Goal: Check status: Check status

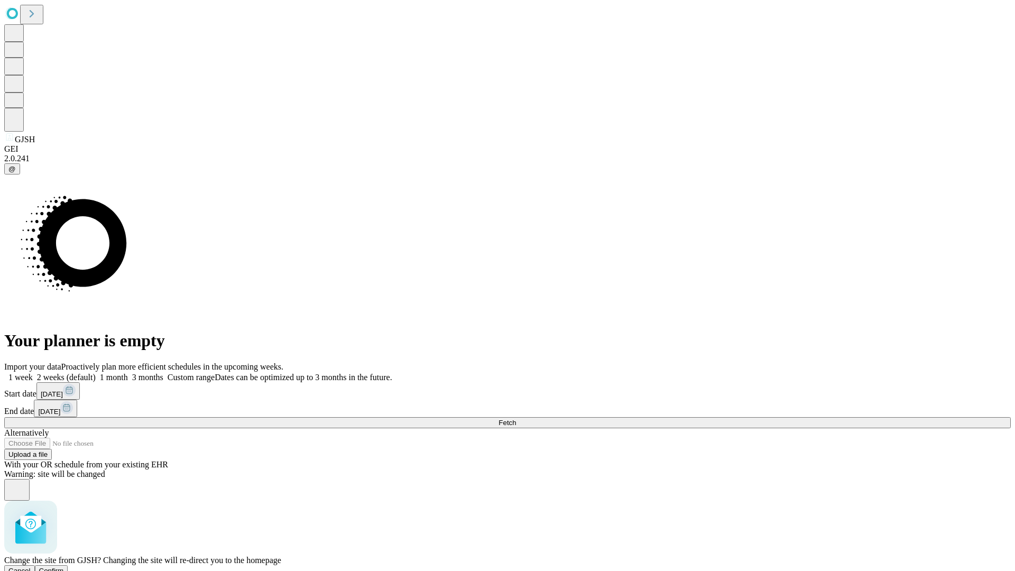
click at [64, 567] on span "Confirm" at bounding box center [51, 571] width 25 height 8
click at [33, 373] on label "1 week" at bounding box center [18, 377] width 29 height 9
click at [516, 419] on span "Fetch" at bounding box center [506, 423] width 17 height 8
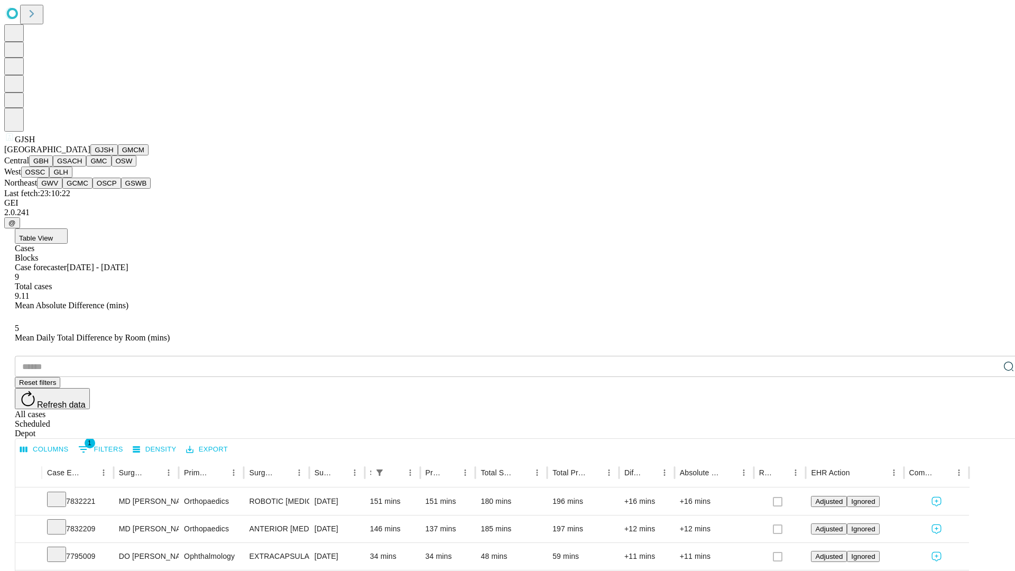
click at [118, 155] on button "GMCM" at bounding box center [133, 149] width 31 height 11
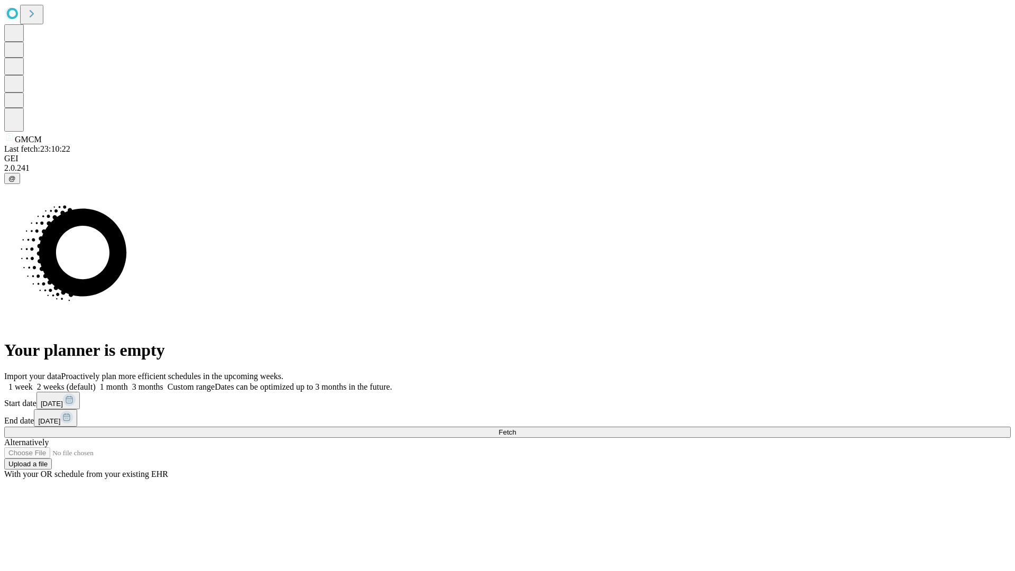
click at [33, 382] on label "1 week" at bounding box center [18, 386] width 29 height 9
click at [516, 428] on span "Fetch" at bounding box center [506, 432] width 17 height 8
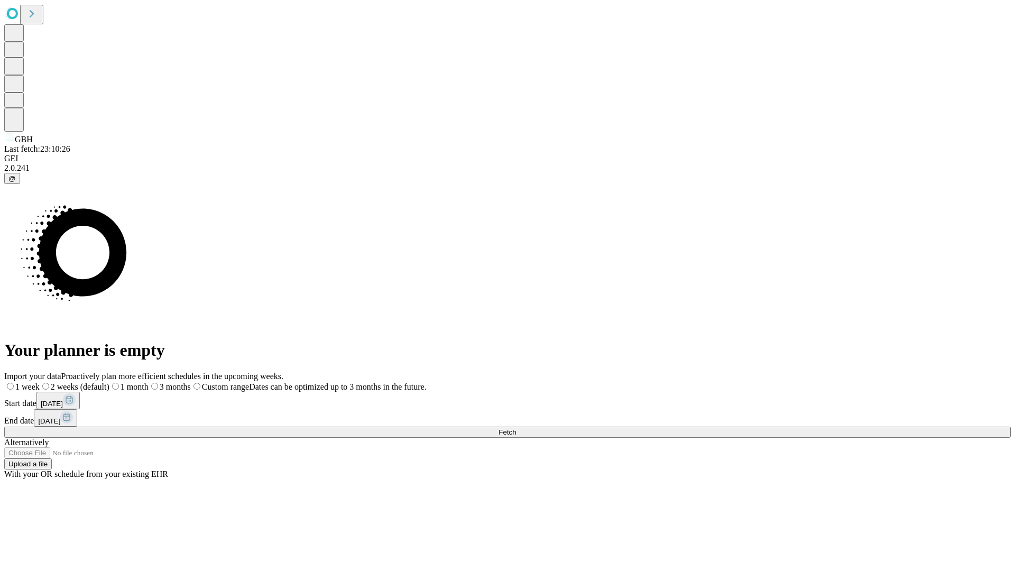
click at [40, 382] on label "1 week" at bounding box center [21, 386] width 35 height 9
click at [516, 428] on span "Fetch" at bounding box center [506, 432] width 17 height 8
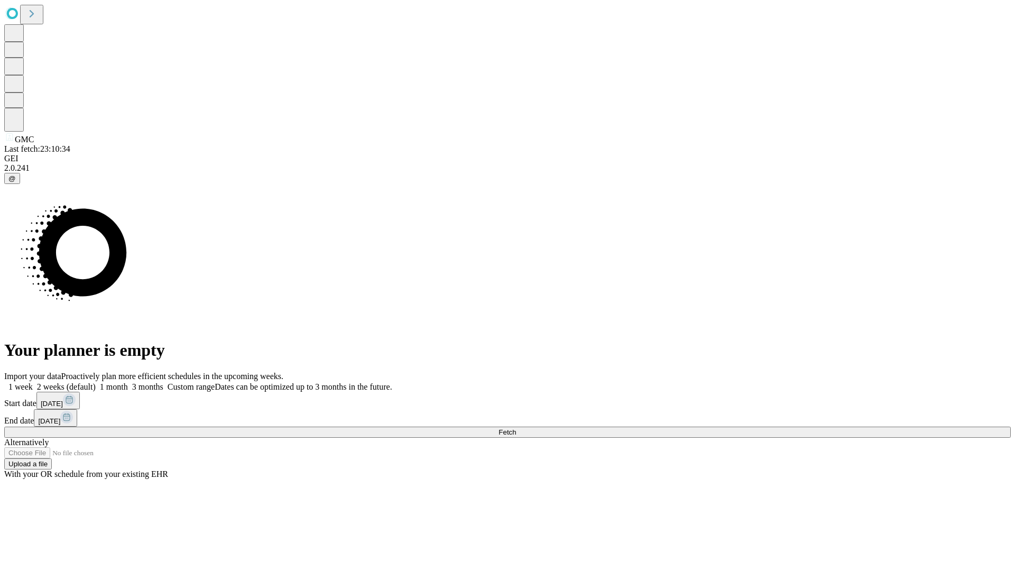
click at [33, 382] on label "1 week" at bounding box center [18, 386] width 29 height 9
click at [516, 428] on span "Fetch" at bounding box center [506, 432] width 17 height 8
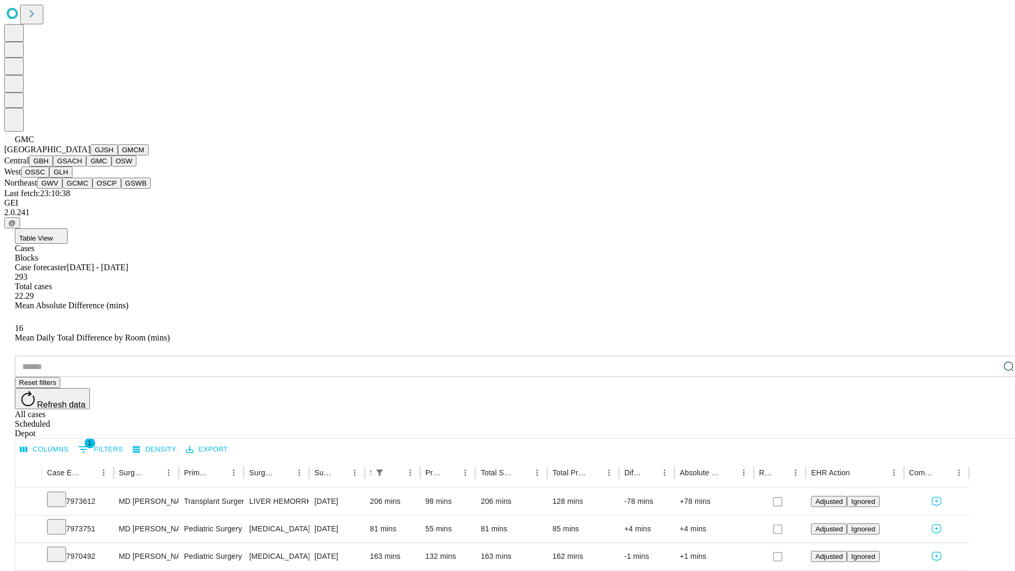
click at [112, 166] on button "OSW" at bounding box center [124, 160] width 25 height 11
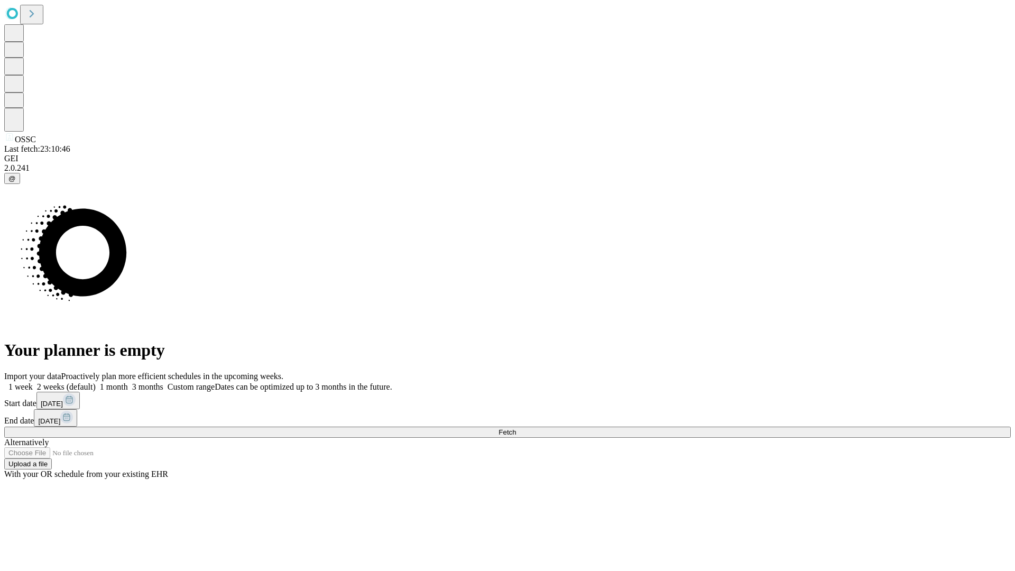
click at [516, 428] on span "Fetch" at bounding box center [506, 432] width 17 height 8
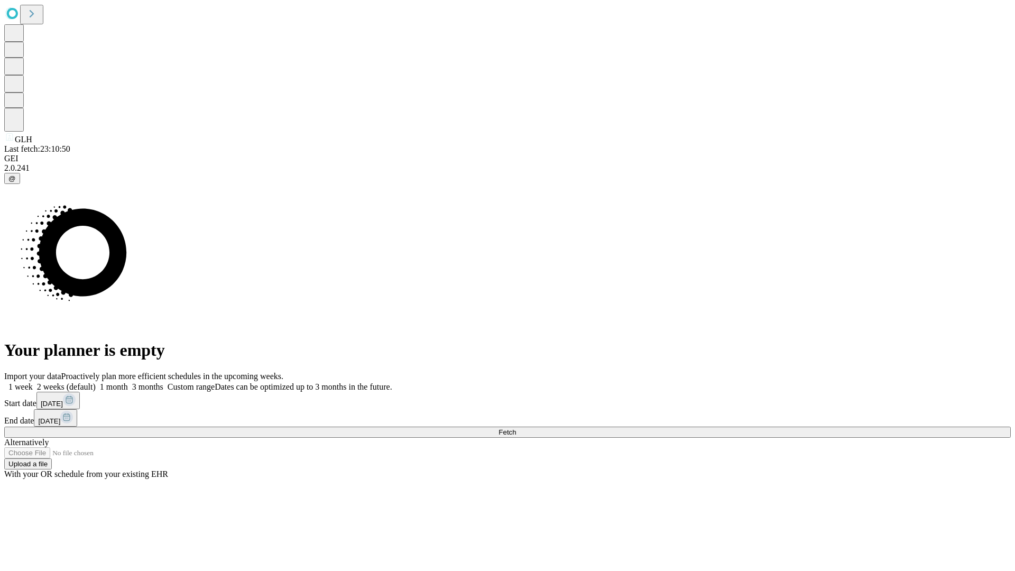
click at [33, 382] on label "1 week" at bounding box center [18, 386] width 29 height 9
click at [516, 428] on span "Fetch" at bounding box center [506, 432] width 17 height 8
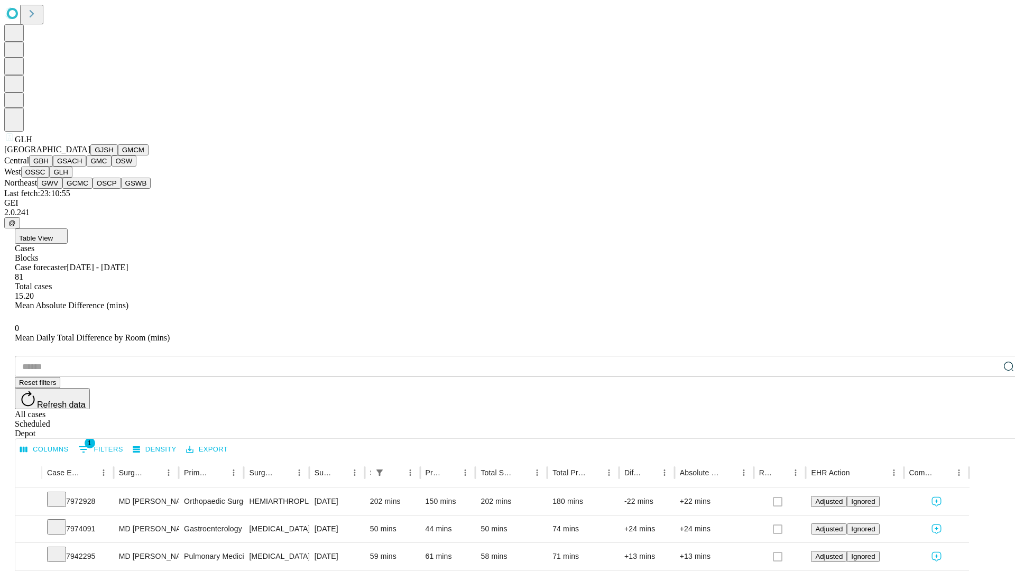
click at [62, 189] on button "GWV" at bounding box center [49, 183] width 25 height 11
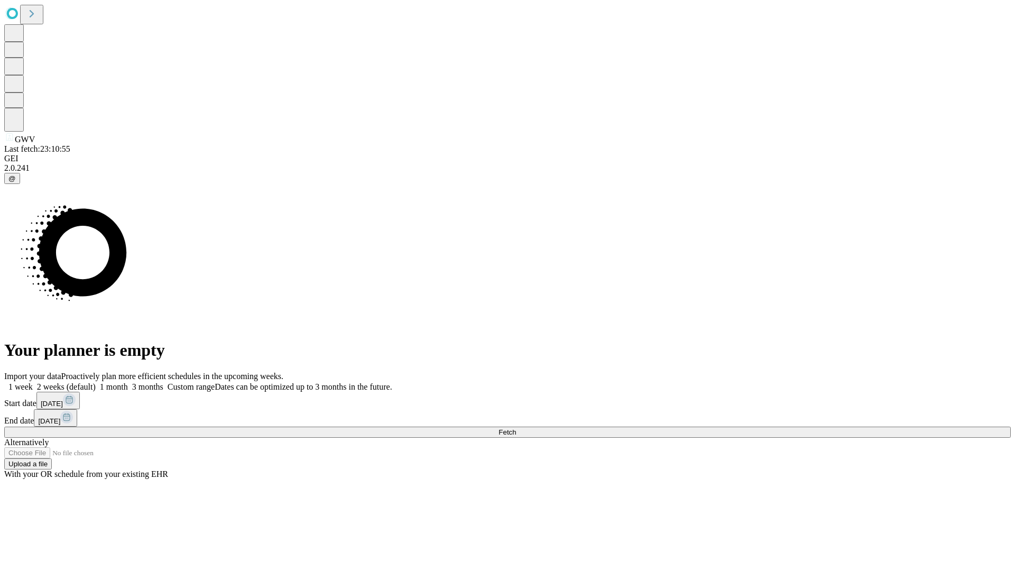
click at [516, 428] on span "Fetch" at bounding box center [506, 432] width 17 height 8
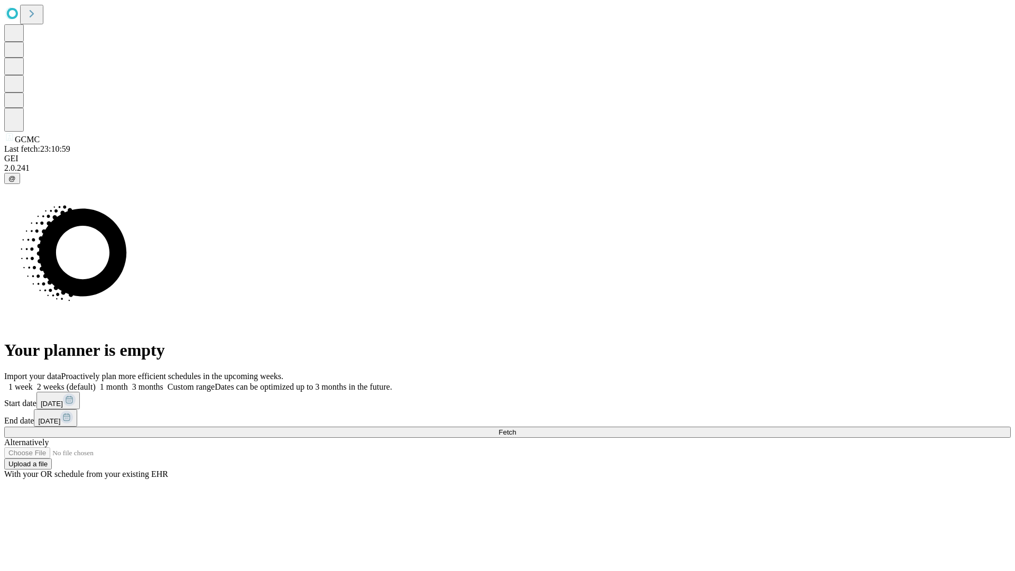
click at [33, 382] on label "1 week" at bounding box center [18, 386] width 29 height 9
click at [516, 428] on span "Fetch" at bounding box center [506, 432] width 17 height 8
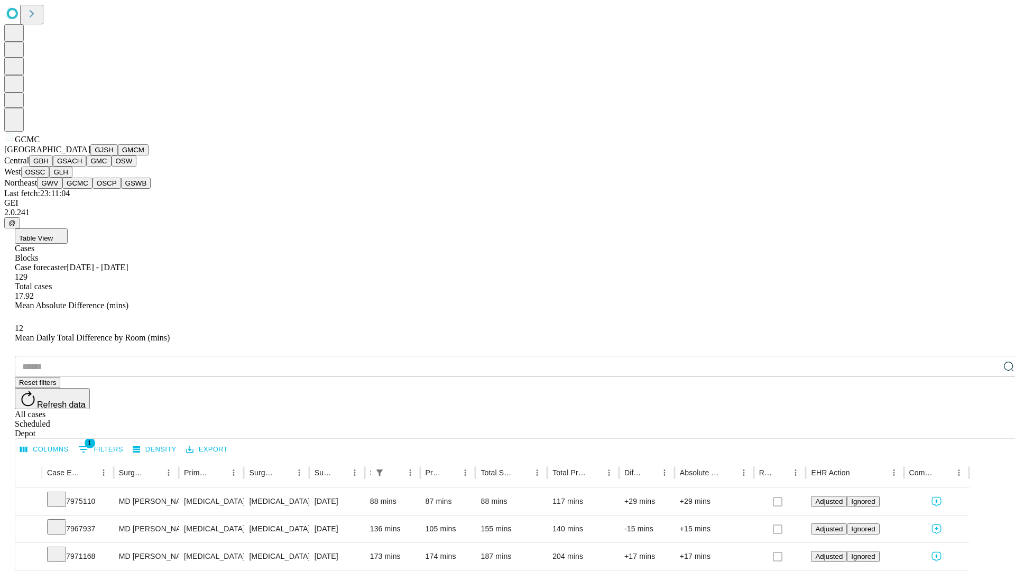
click at [92, 189] on button "OSCP" at bounding box center [106, 183] width 29 height 11
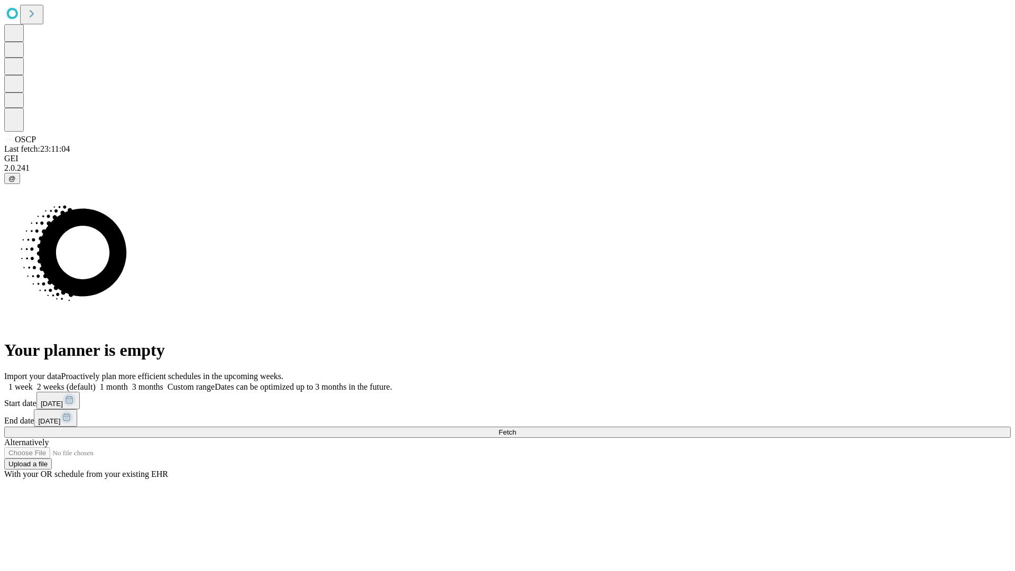
click at [33, 382] on label "1 week" at bounding box center [18, 386] width 29 height 9
click at [516, 428] on span "Fetch" at bounding box center [506, 432] width 17 height 8
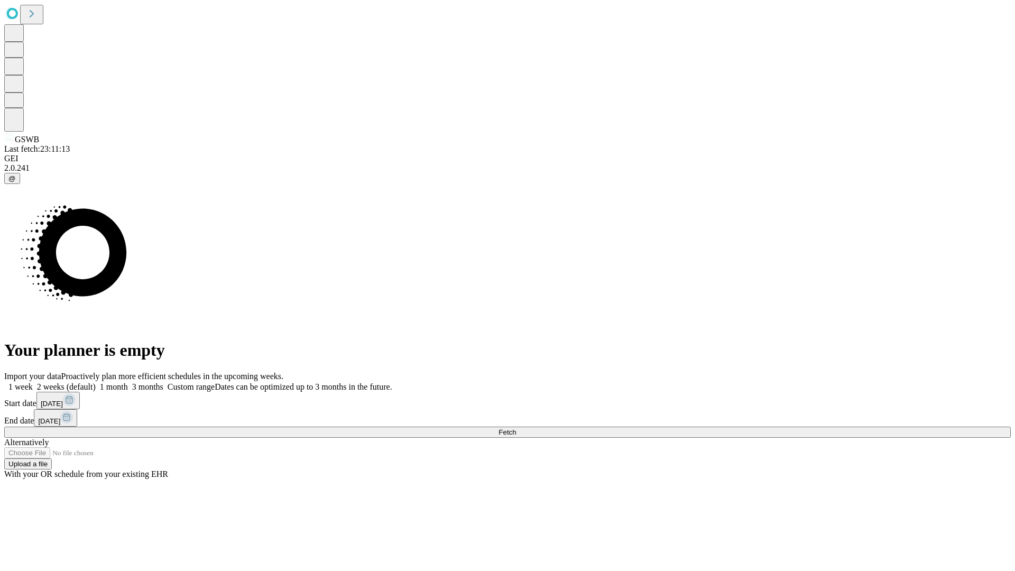
click at [33, 382] on label "1 week" at bounding box center [18, 386] width 29 height 9
click at [516, 428] on span "Fetch" at bounding box center [506, 432] width 17 height 8
